Goal: Navigation & Orientation: Find specific page/section

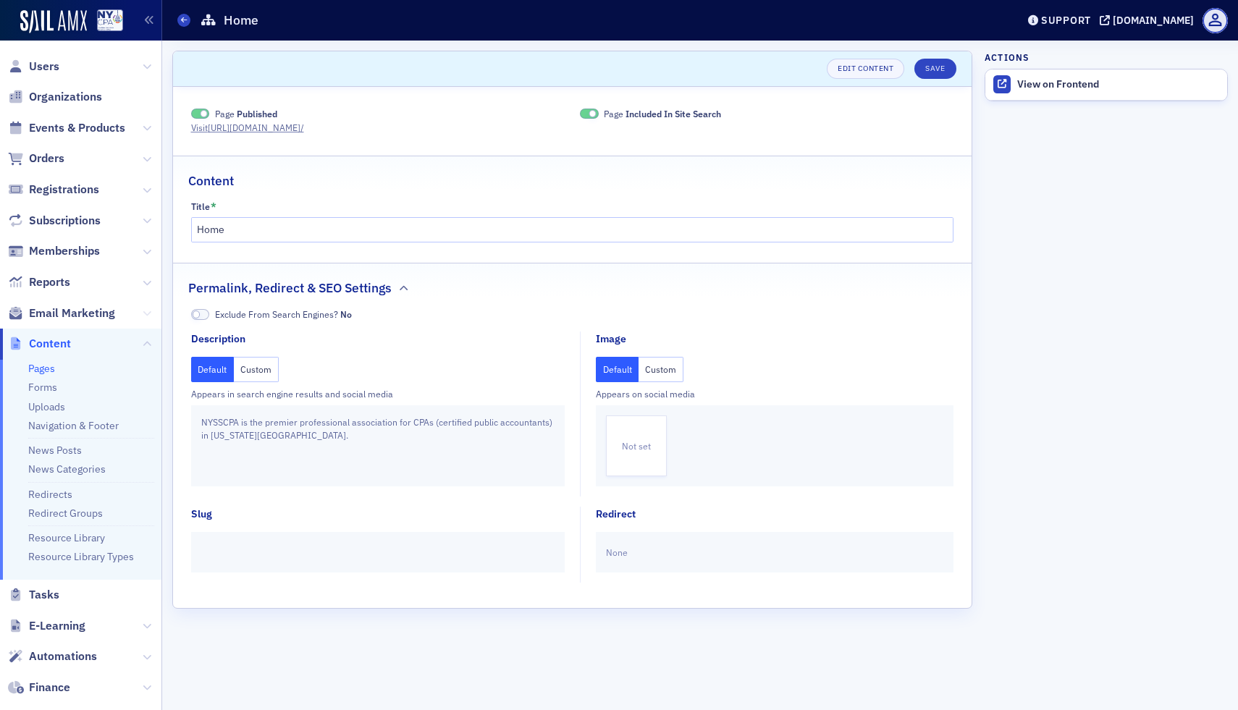
click at [144, 314] on icon at bounding box center [147, 313] width 9 height 9
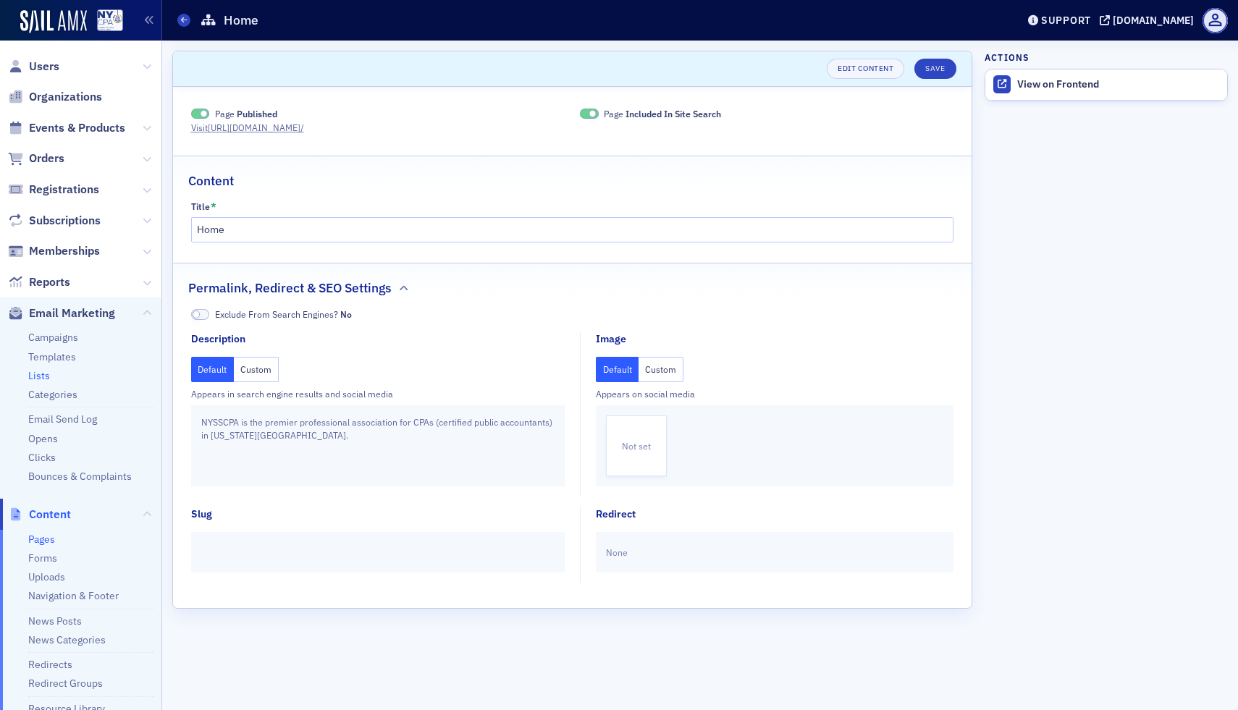
click at [36, 378] on link "Lists" at bounding box center [39, 375] width 22 height 13
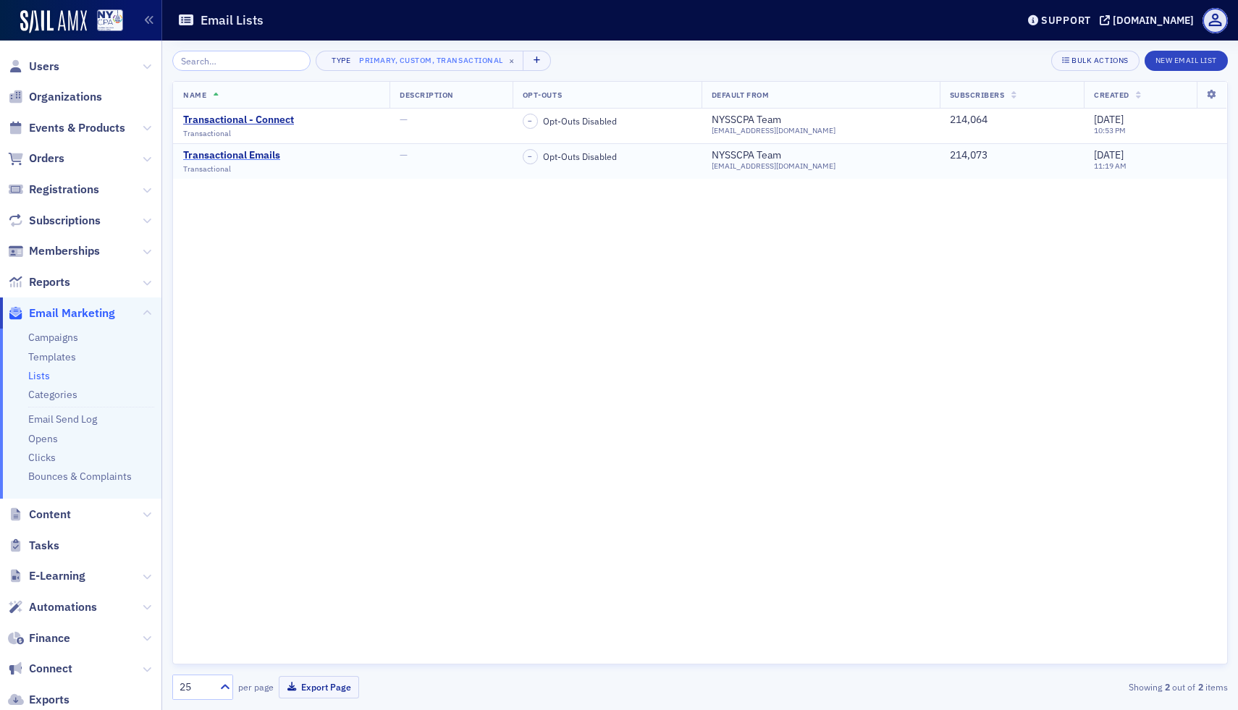
click at [268, 158] on div "Transactional Emails" at bounding box center [231, 155] width 97 height 13
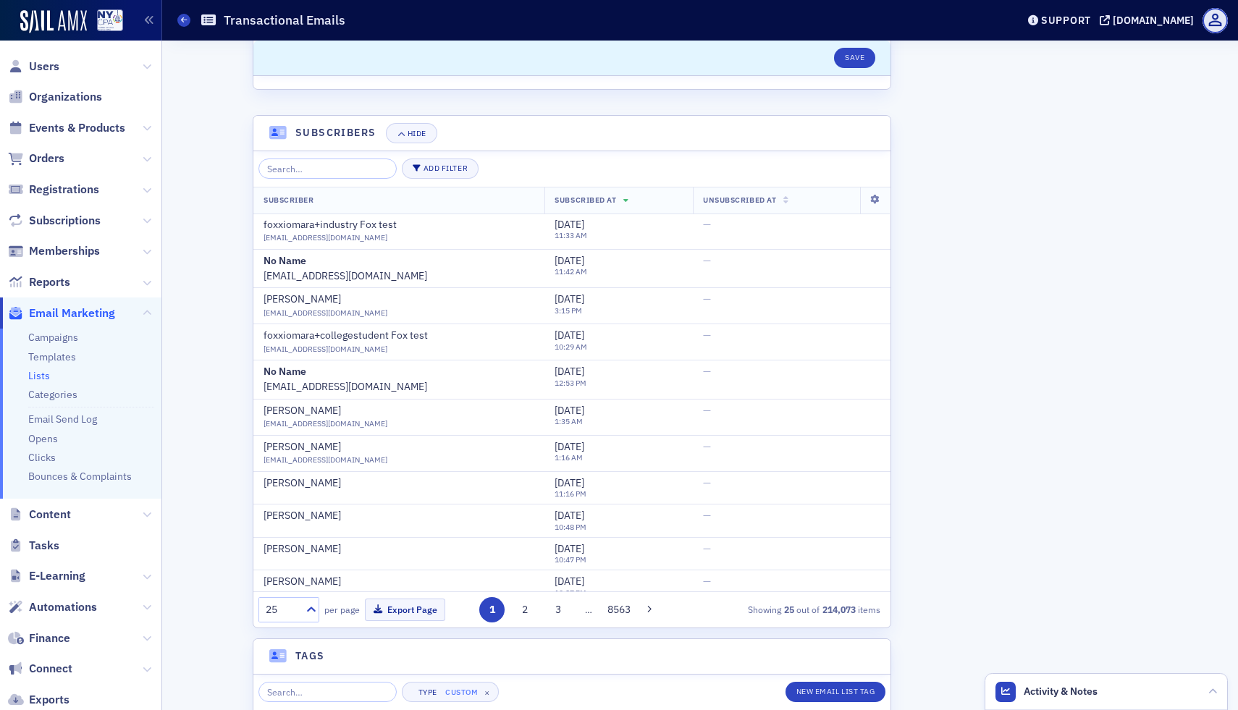
scroll to position [464, 0]
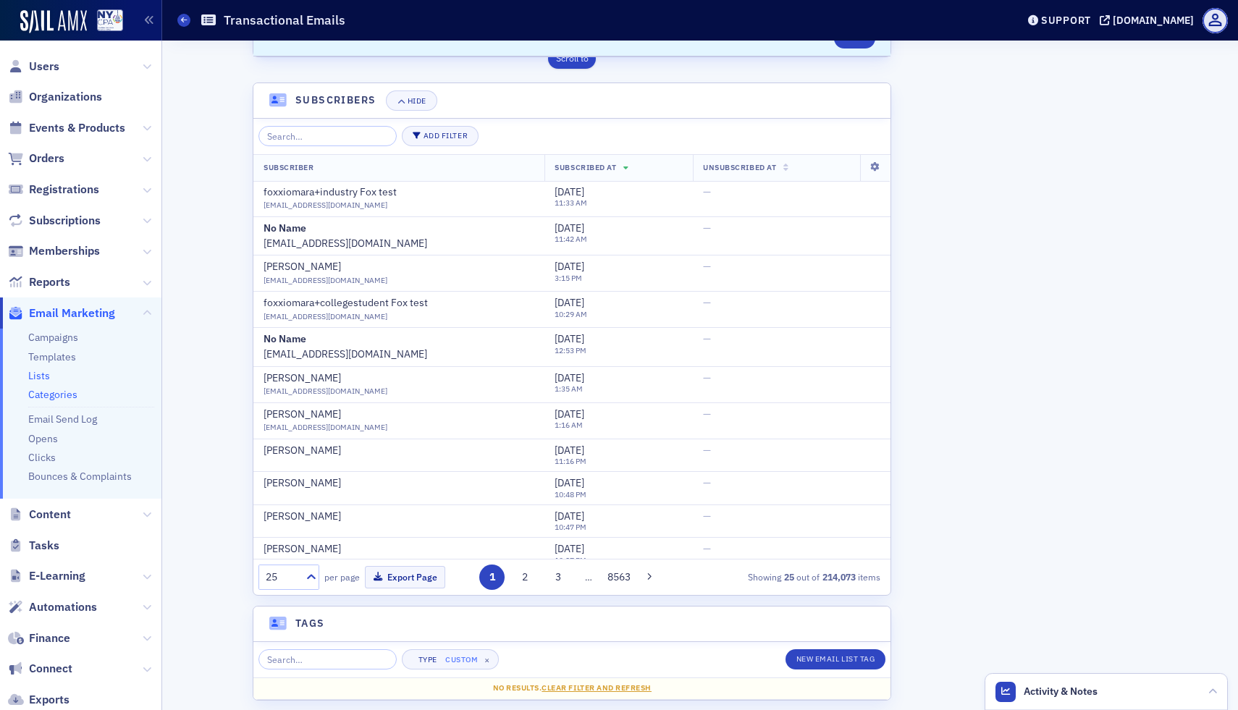
click at [58, 398] on link "Categories" at bounding box center [52, 394] width 49 height 13
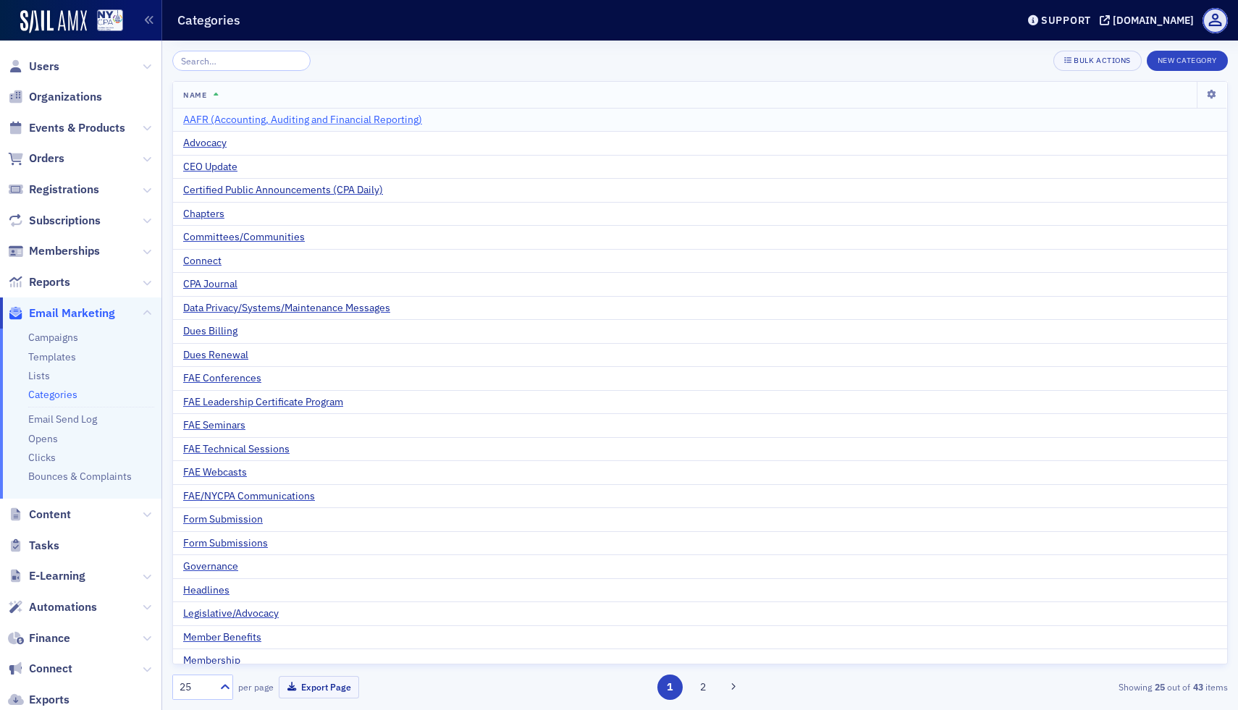
click at [272, 125] on span "AAFR (Accounting, Auditing and Financial Reporting)" at bounding box center [302, 120] width 239 height 13
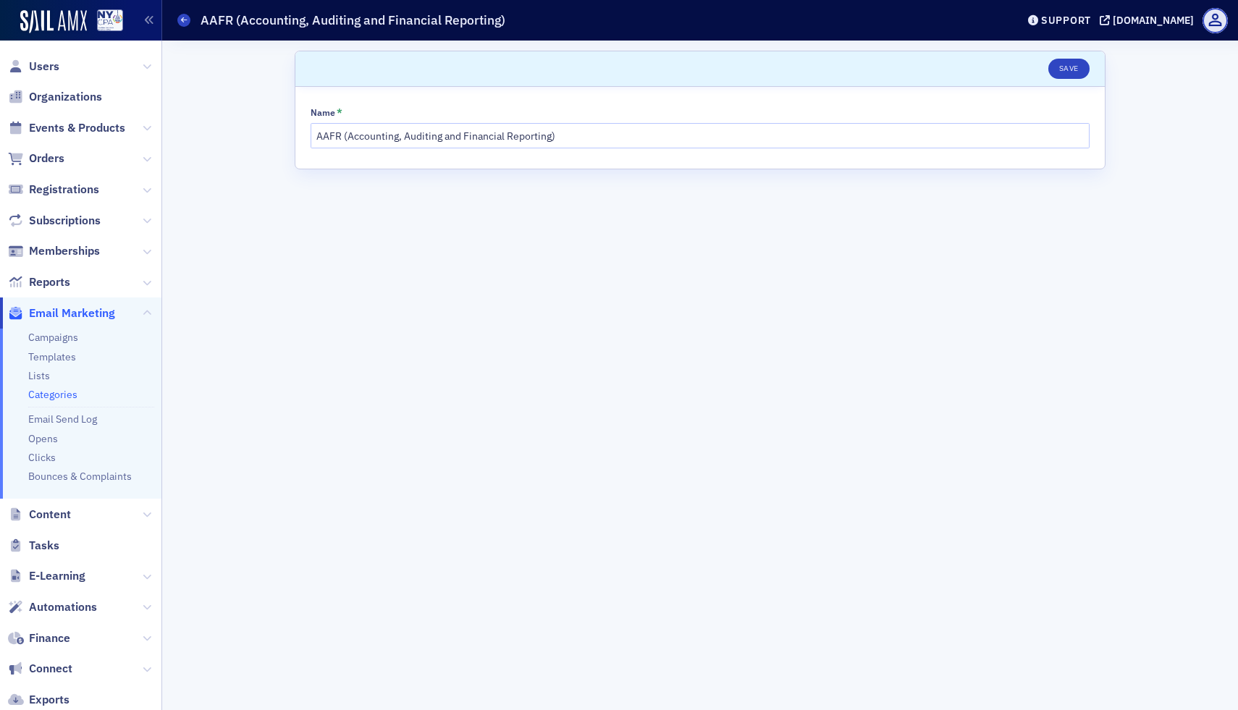
click at [787, 287] on form "Scroll to Save Name * AAFR (Accounting, Auditing and Financial Reporting)" at bounding box center [700, 376] width 811 height 650
click at [40, 378] on link "Lists" at bounding box center [39, 375] width 22 height 13
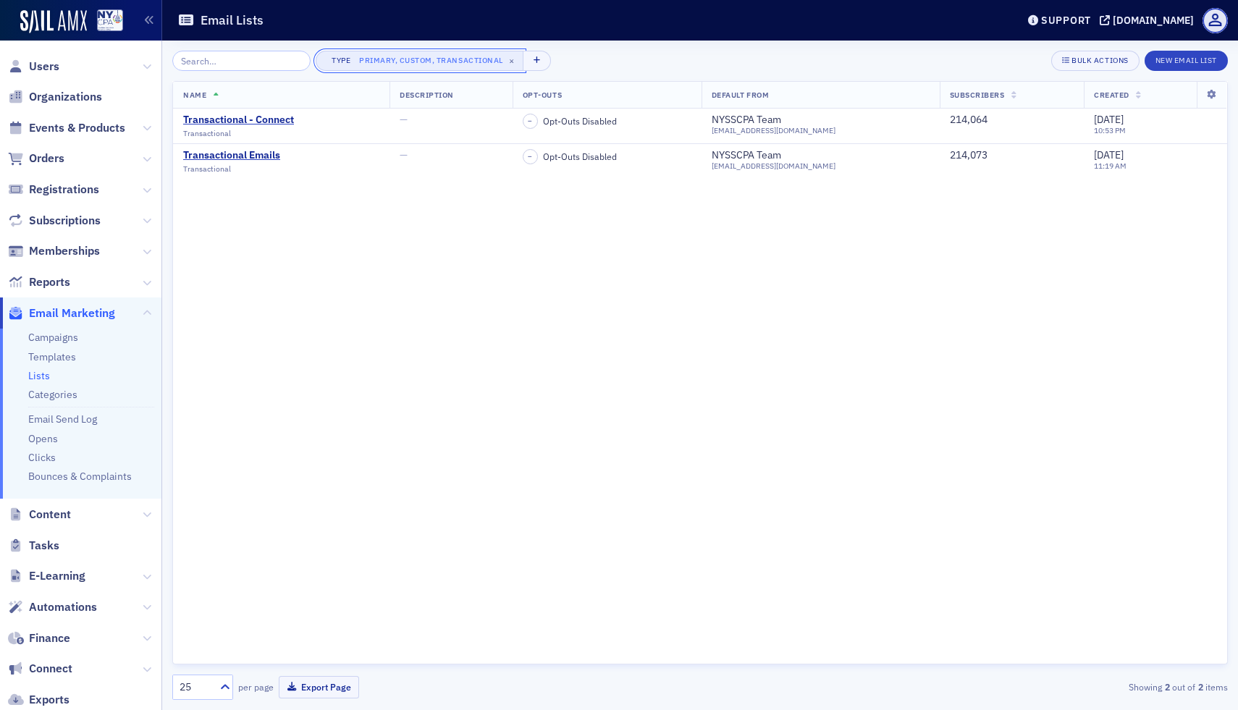
click at [434, 59] on div "Primary, Custom, Transactional" at bounding box center [431, 61] width 144 height 14
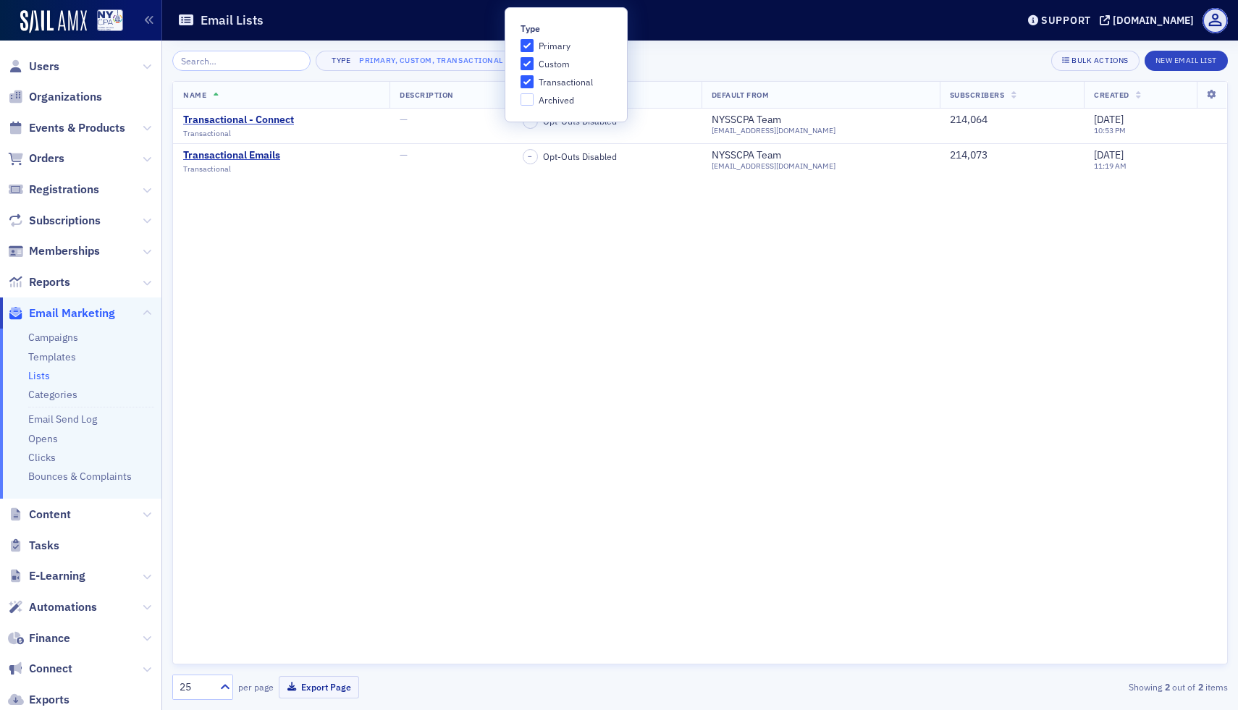
click at [342, 377] on div "Name Description Opt-Outs Default From Subscribers Created Transactional - Conn…" at bounding box center [700, 373] width 1056 height 584
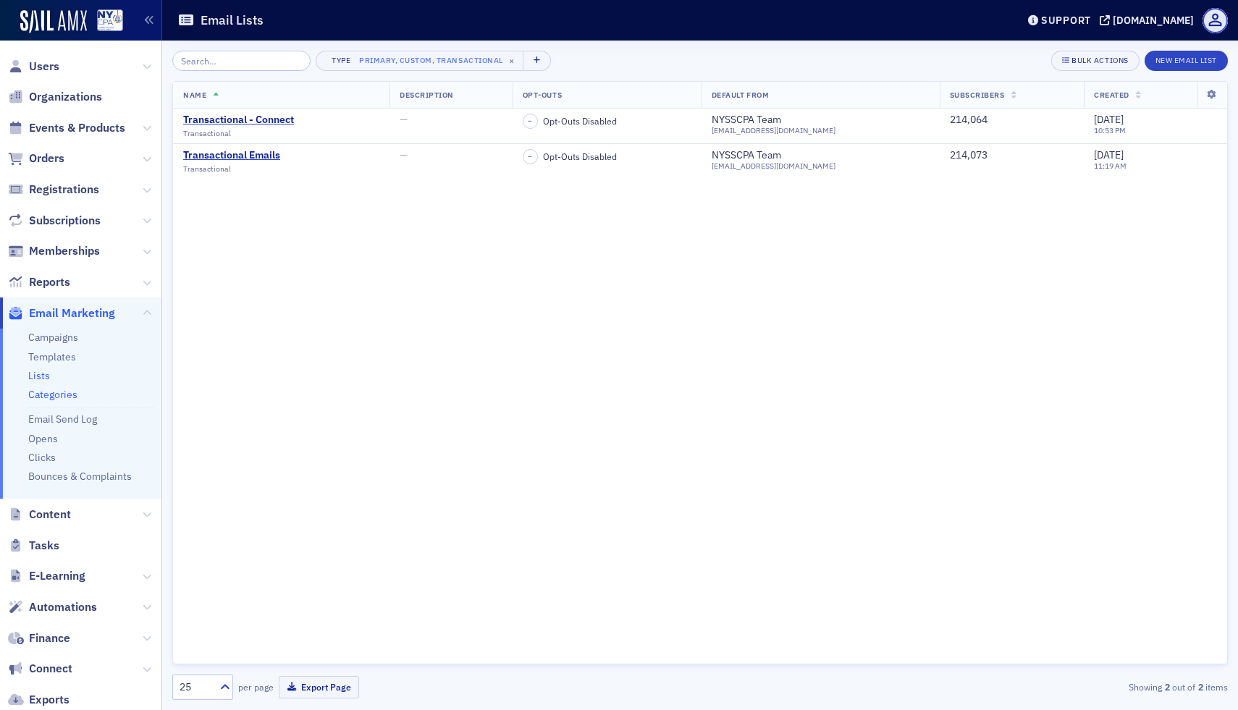
click at [56, 400] on link "Categories" at bounding box center [52, 394] width 49 height 13
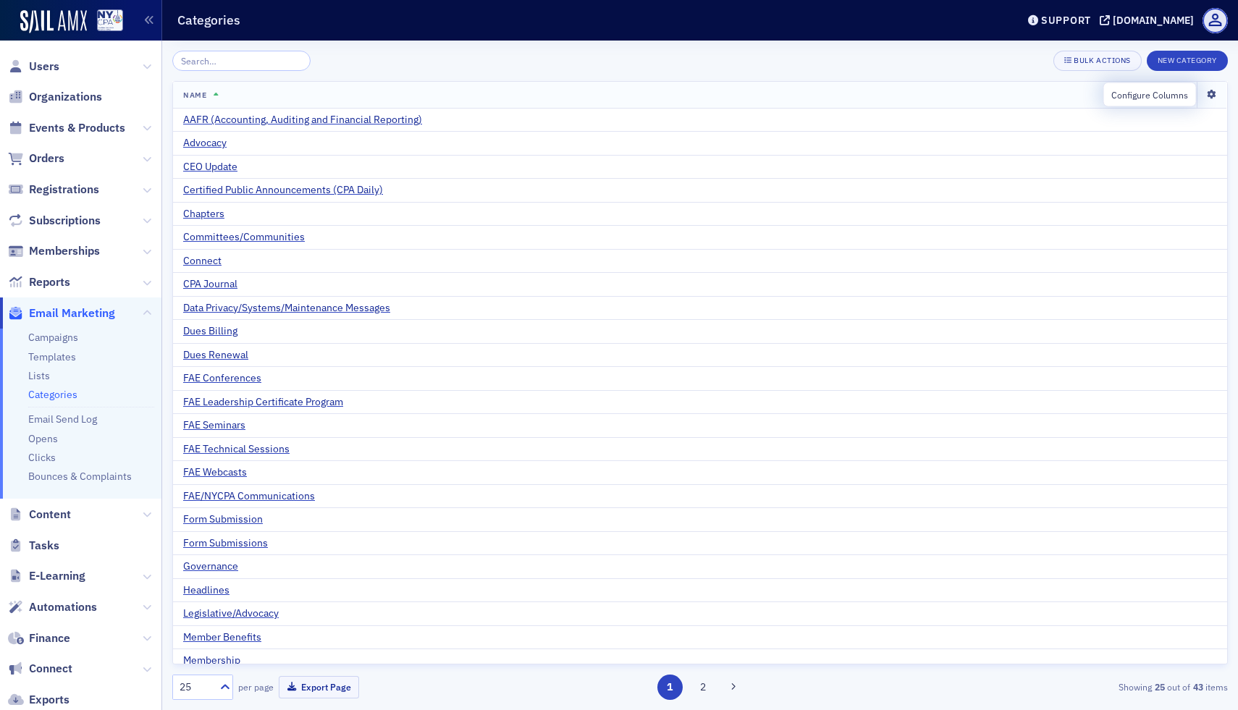
click at [1216, 92] on icon at bounding box center [1212, 95] width 30 height 9
click at [405, 228] on td "Committees/Communities" at bounding box center [700, 238] width 1054 height 24
click at [209, 191] on span "Certified Public Announcements (CPA Daily)" at bounding box center [283, 190] width 200 height 13
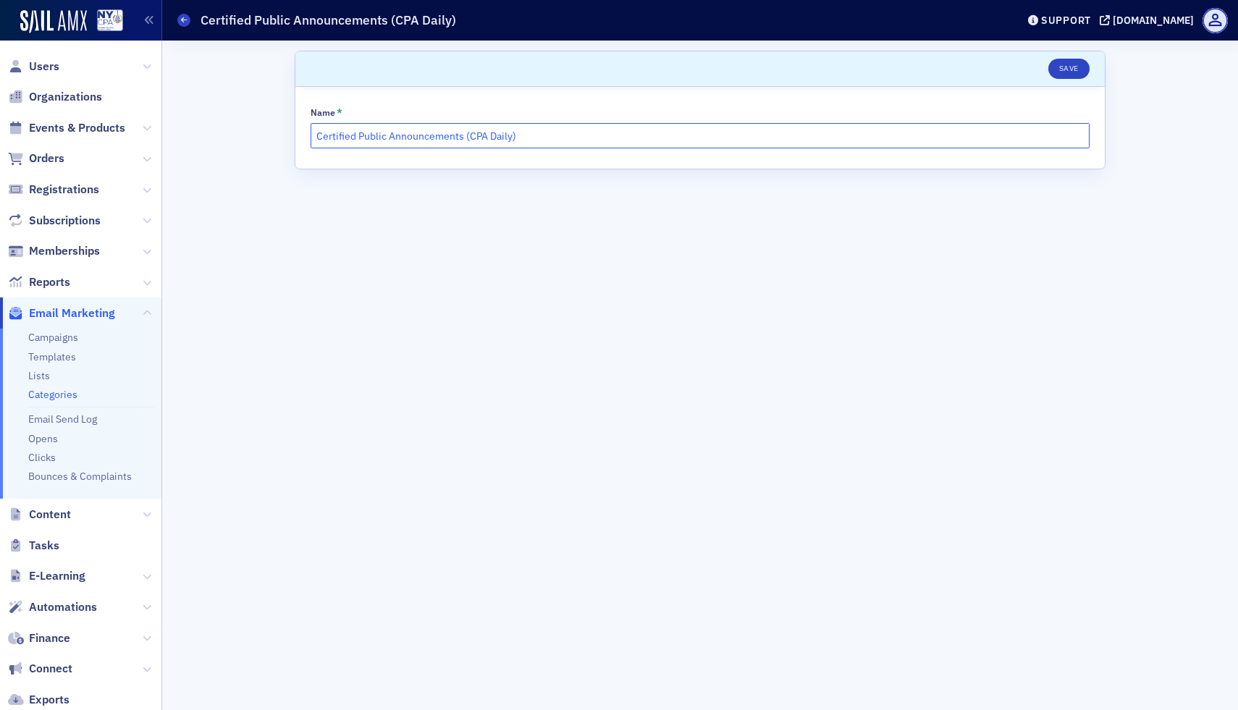
click at [381, 146] on input "Certified Public Announcements (CPA Daily)" at bounding box center [700, 135] width 779 height 25
click at [176, 19] on header "Categories Certified Public Announcements (CPA Daily) Support [DOMAIN_NAME]" at bounding box center [700, 20] width 1076 height 41
click at [188, 23] on span at bounding box center [183, 20] width 13 height 13
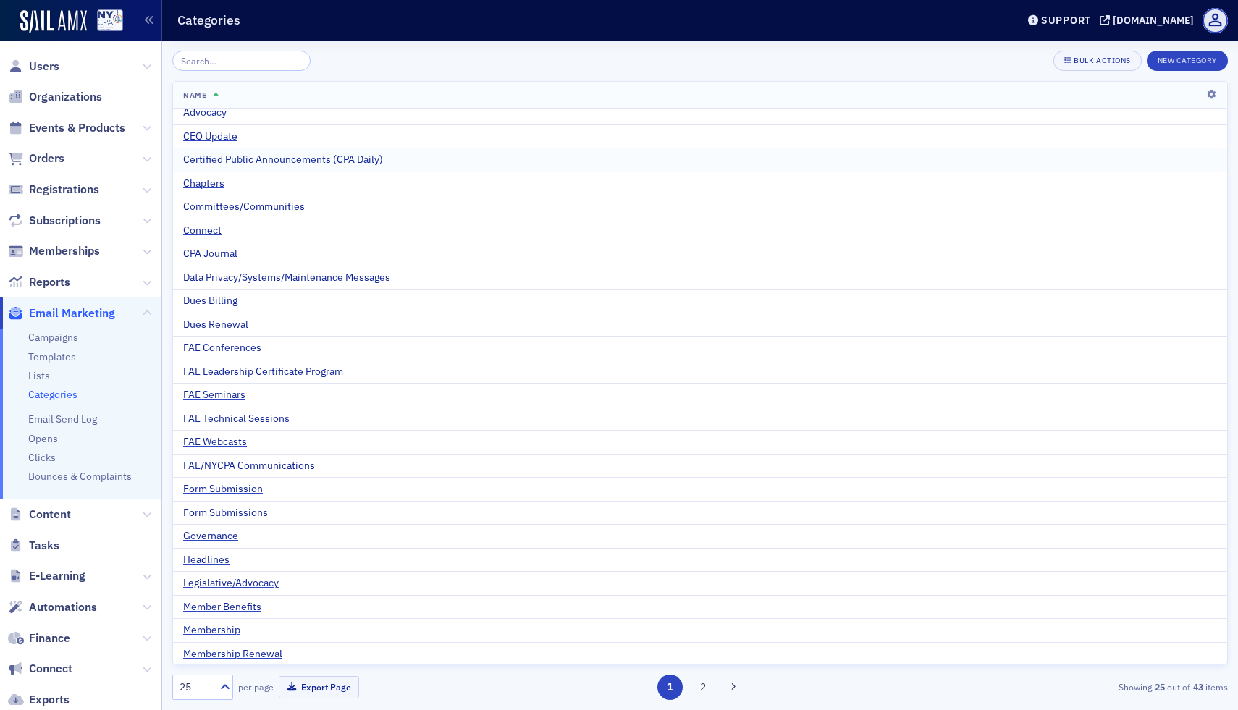
scroll to position [32, 0]
click at [702, 689] on button "2" at bounding box center [702, 687] width 25 height 25
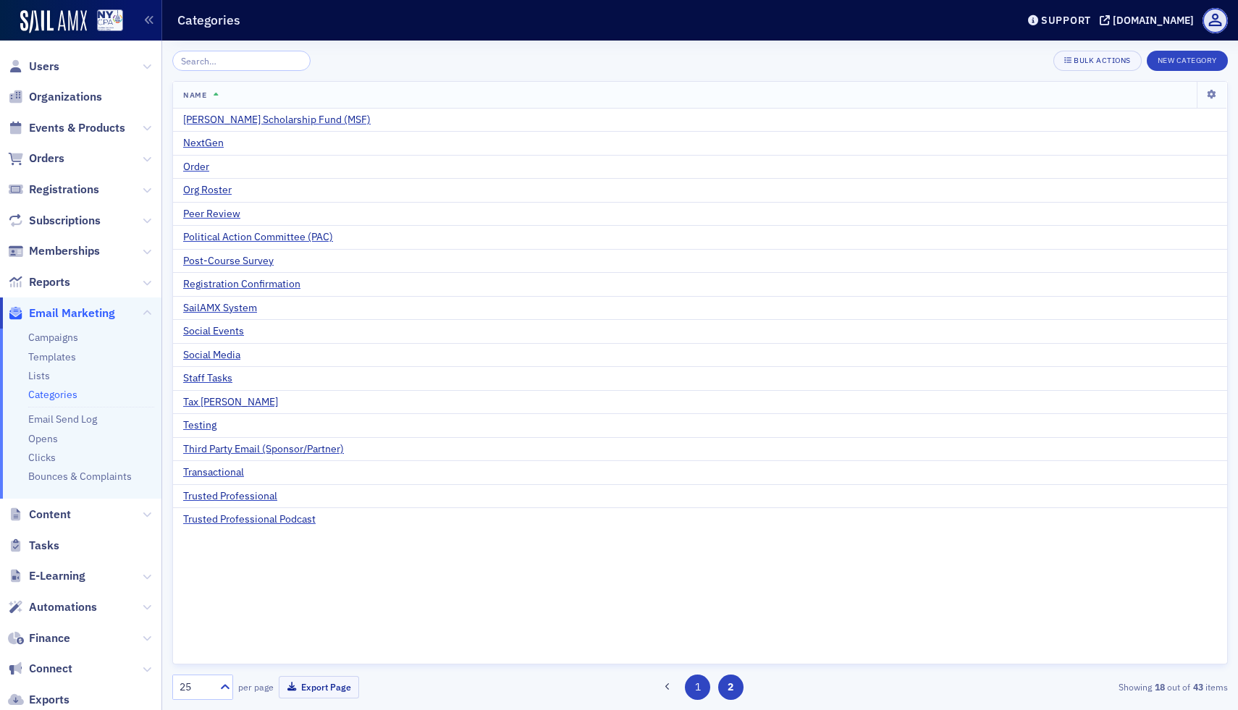
click at [697, 686] on button "1" at bounding box center [697, 687] width 25 height 25
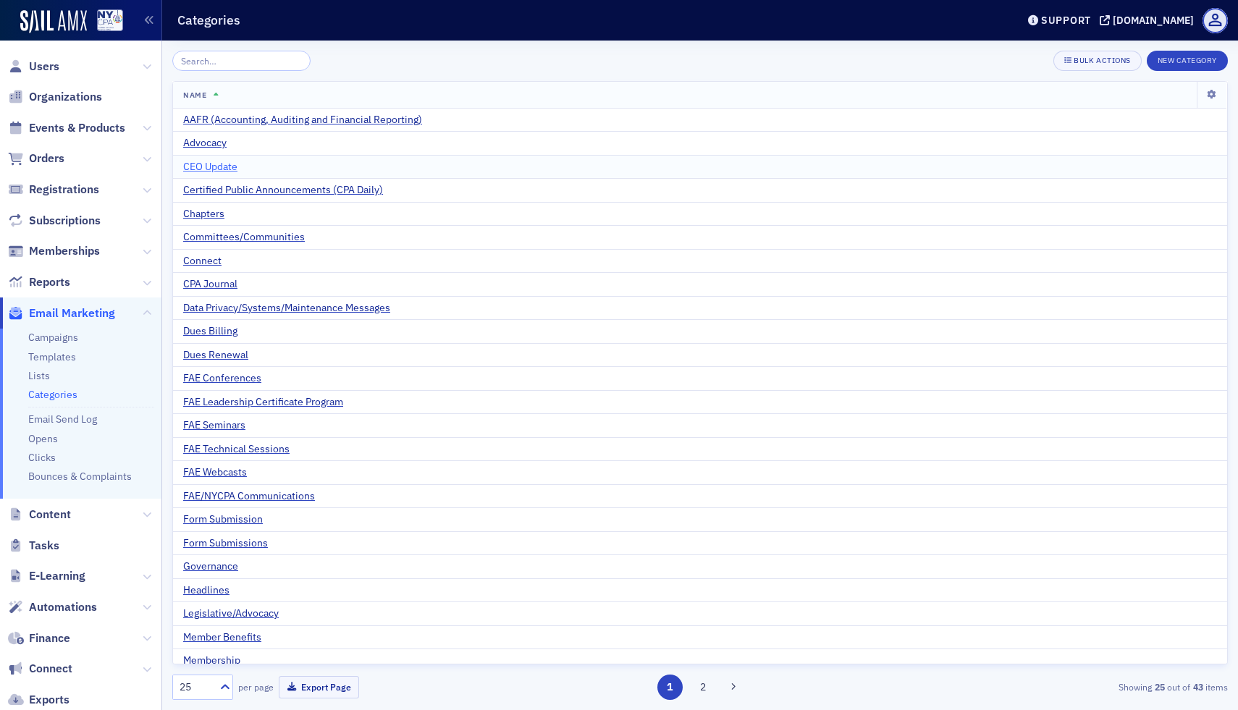
click at [214, 170] on span "CEO Update" at bounding box center [210, 167] width 54 height 13
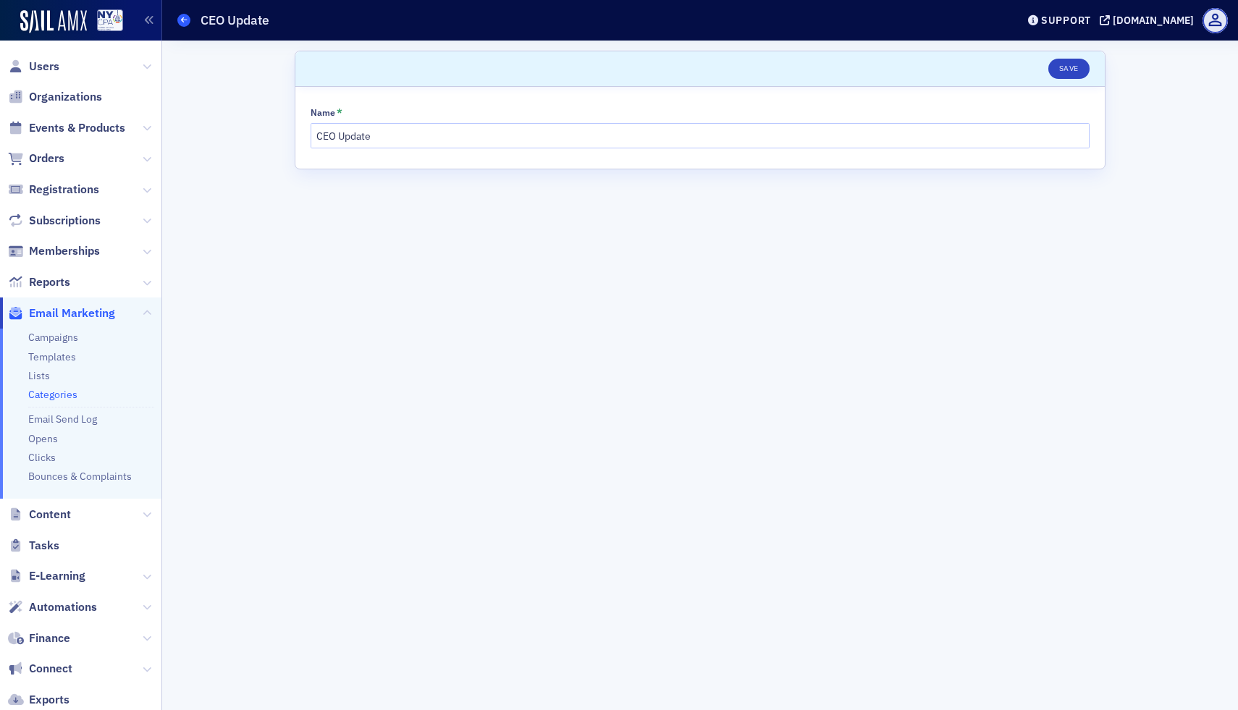
click at [186, 22] on icon at bounding box center [184, 20] width 6 height 7
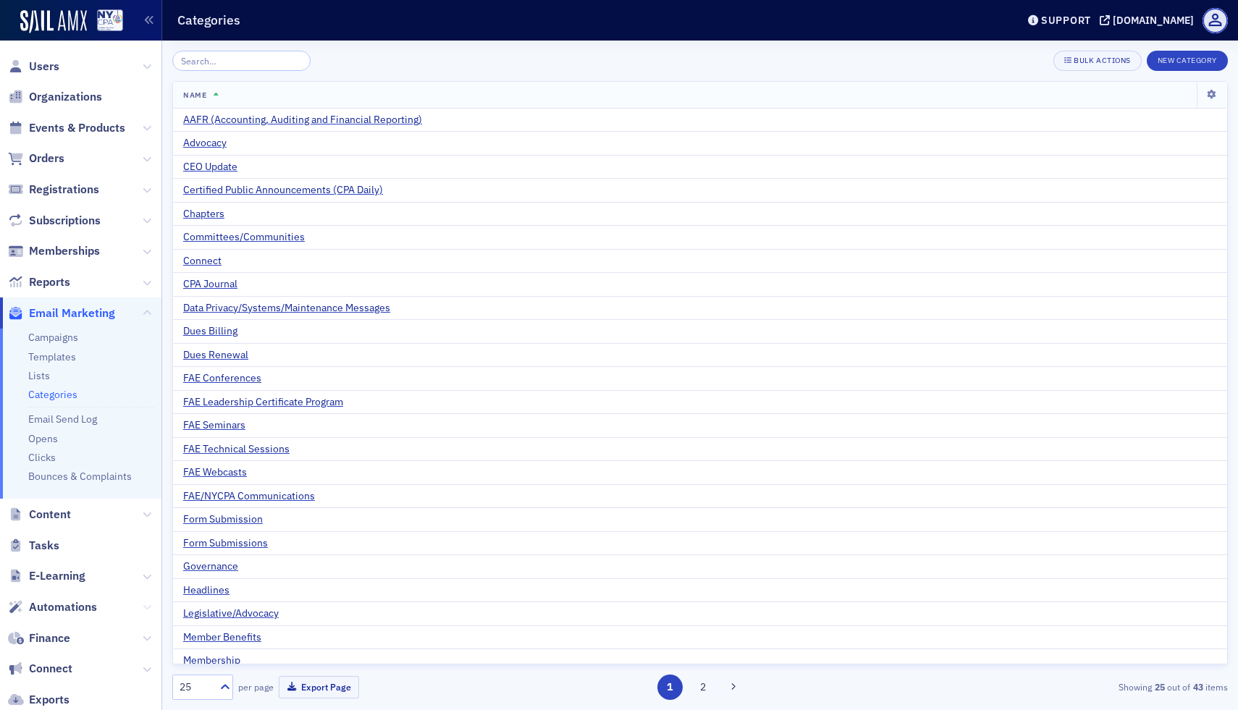
click at [143, 608] on icon at bounding box center [147, 607] width 9 height 9
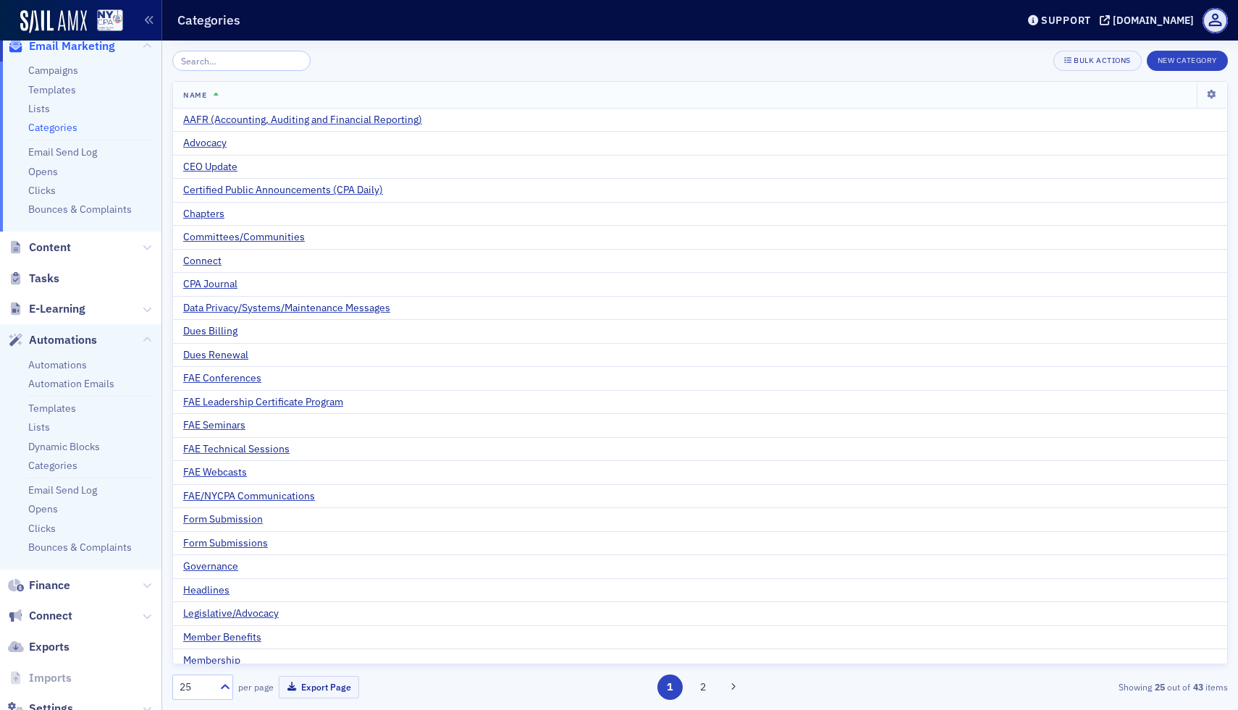
scroll to position [311, 0]
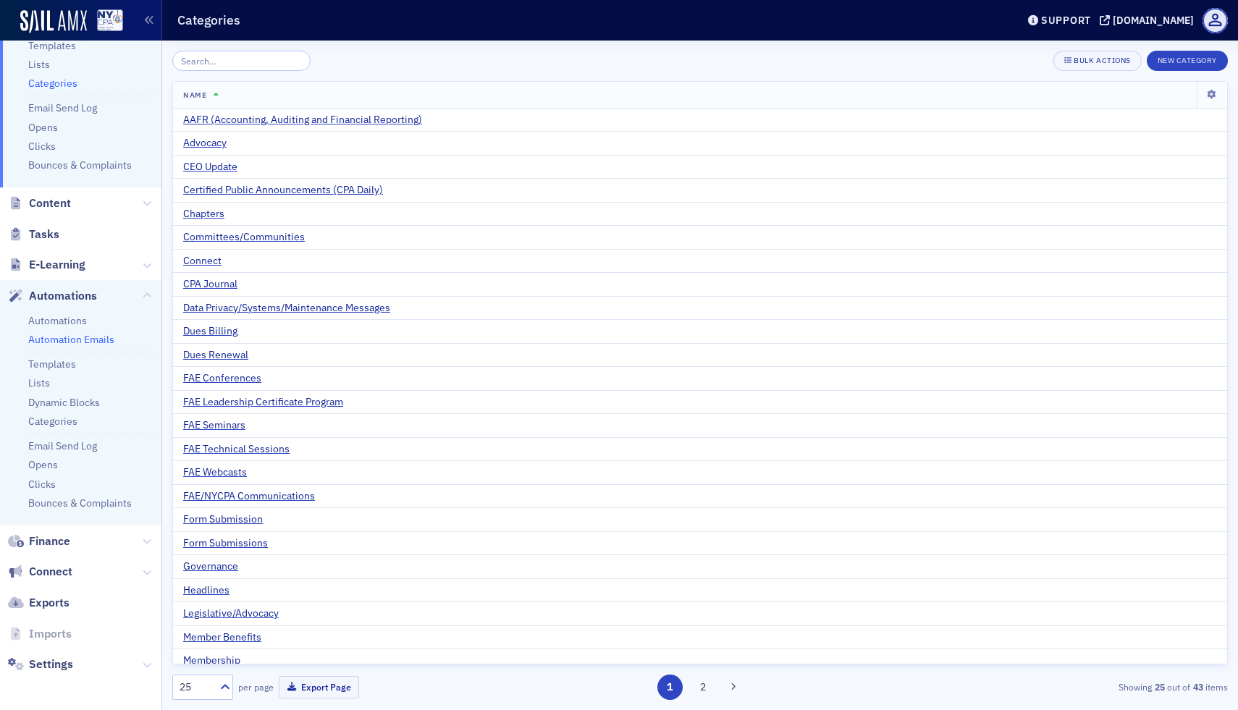
click at [86, 338] on link "Automation Emails" at bounding box center [71, 339] width 86 height 13
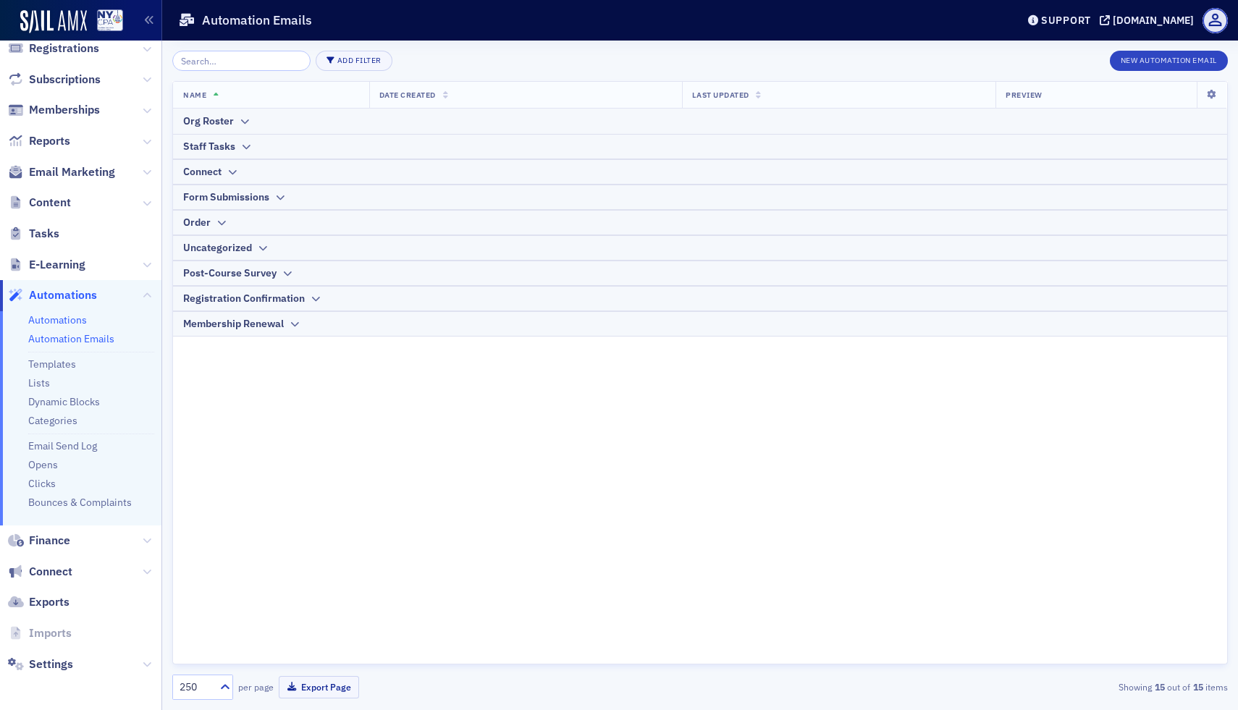
click at [62, 319] on link "Automations" at bounding box center [57, 320] width 59 height 13
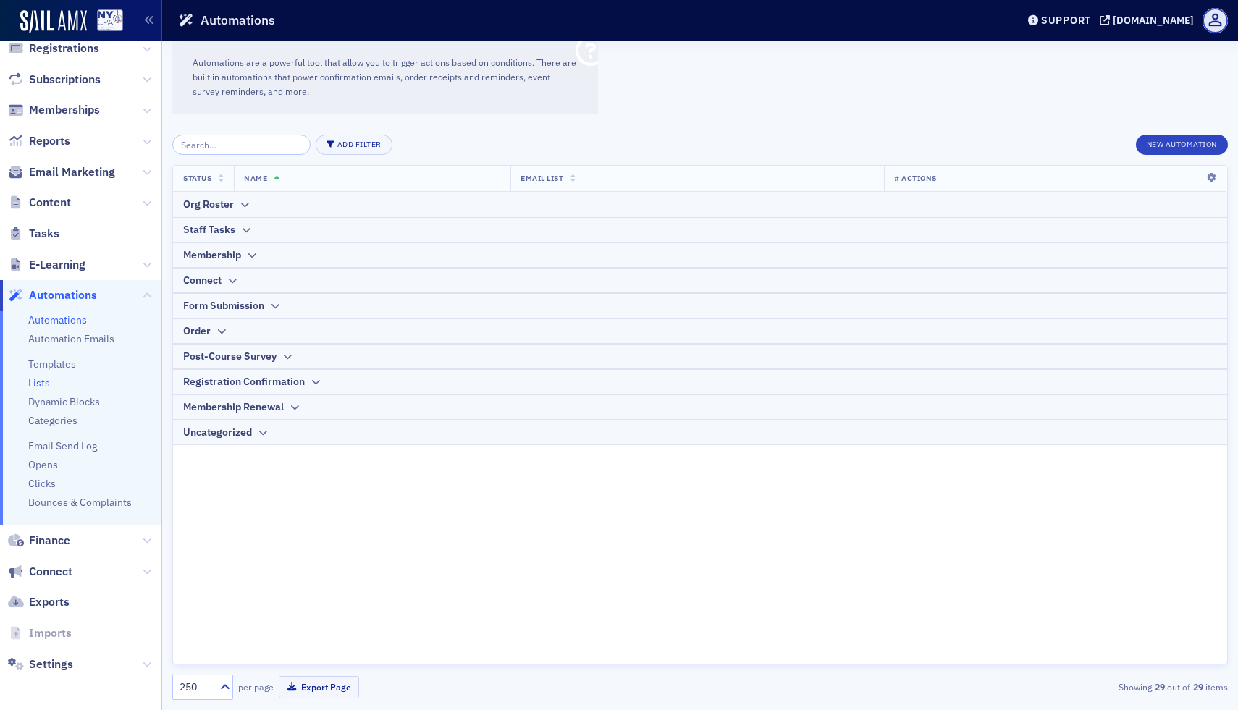
click at [41, 384] on link "Lists" at bounding box center [39, 383] width 22 height 13
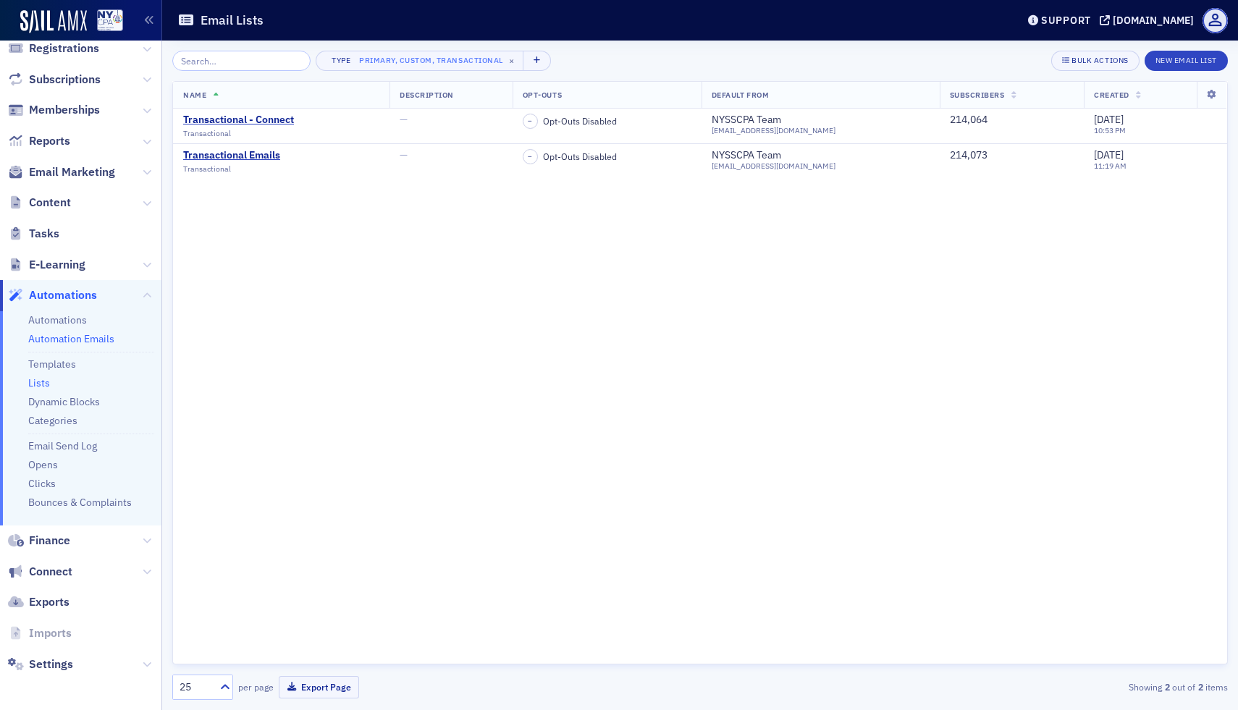
click at [68, 338] on link "Automation Emails" at bounding box center [71, 338] width 86 height 13
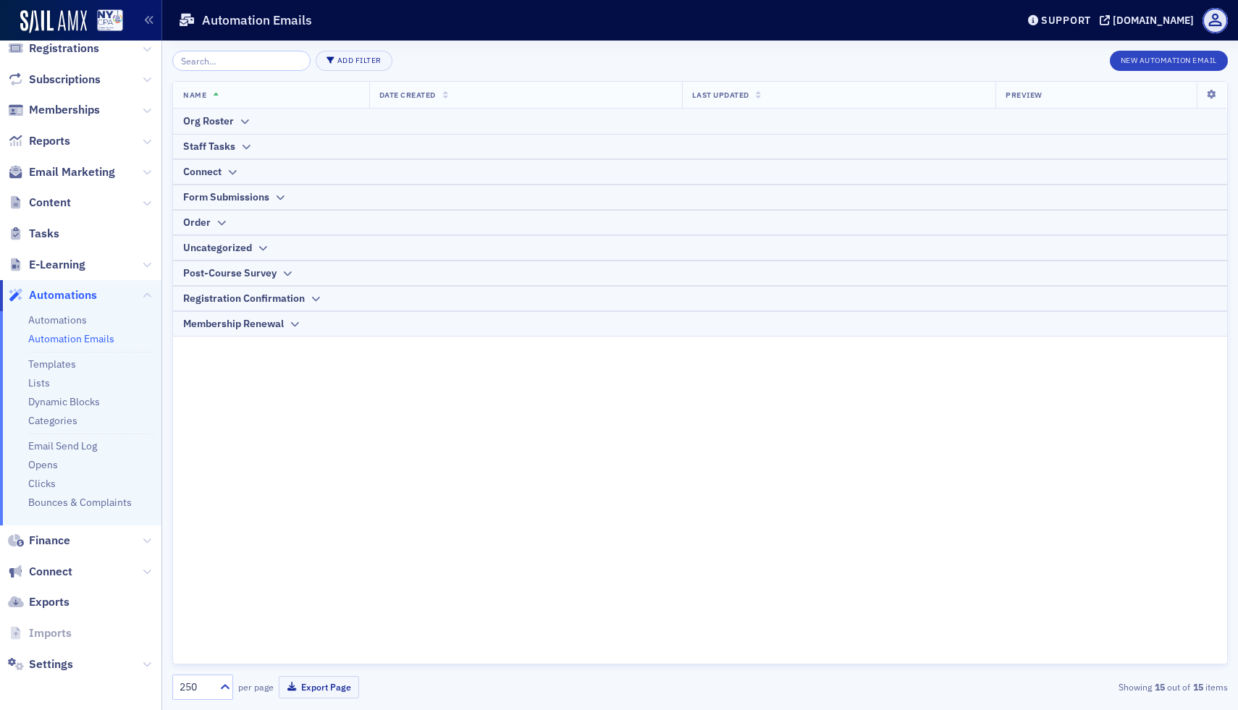
click at [227, 422] on div "Name Date Created Last Updated Preview Org Roster Staff Tasks Connect Form Subm…" at bounding box center [700, 373] width 1056 height 584
